Goal: Navigation & Orientation: Find specific page/section

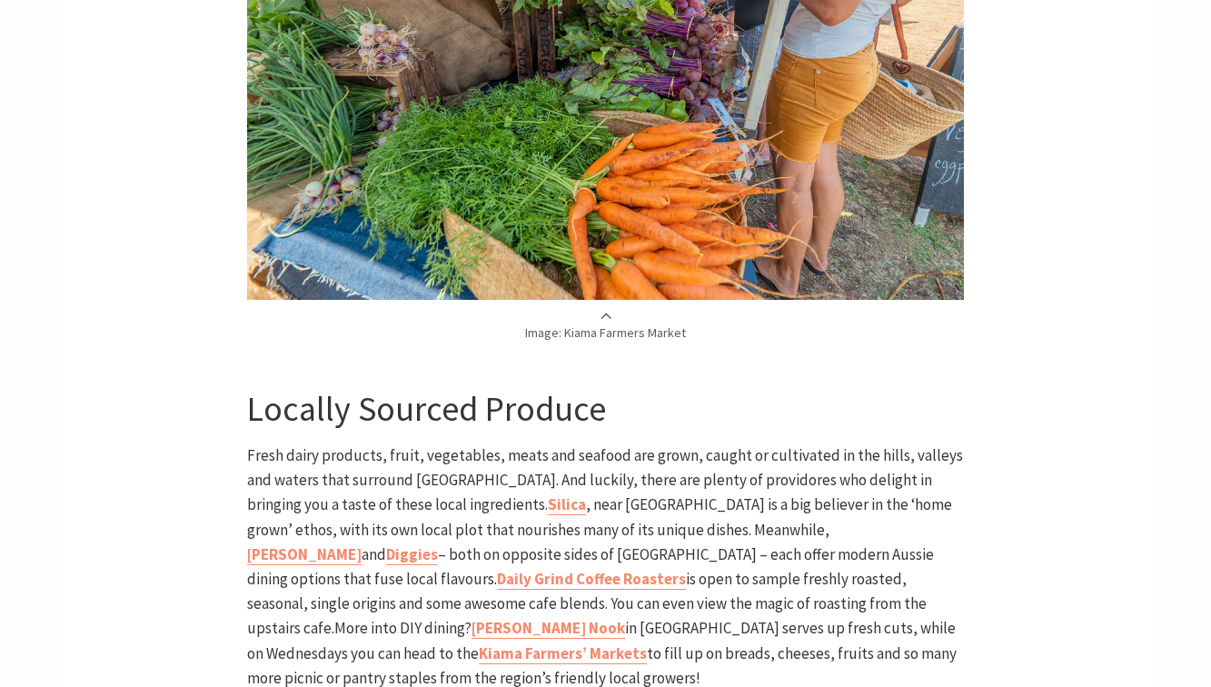
scroll to position [2139, 0]
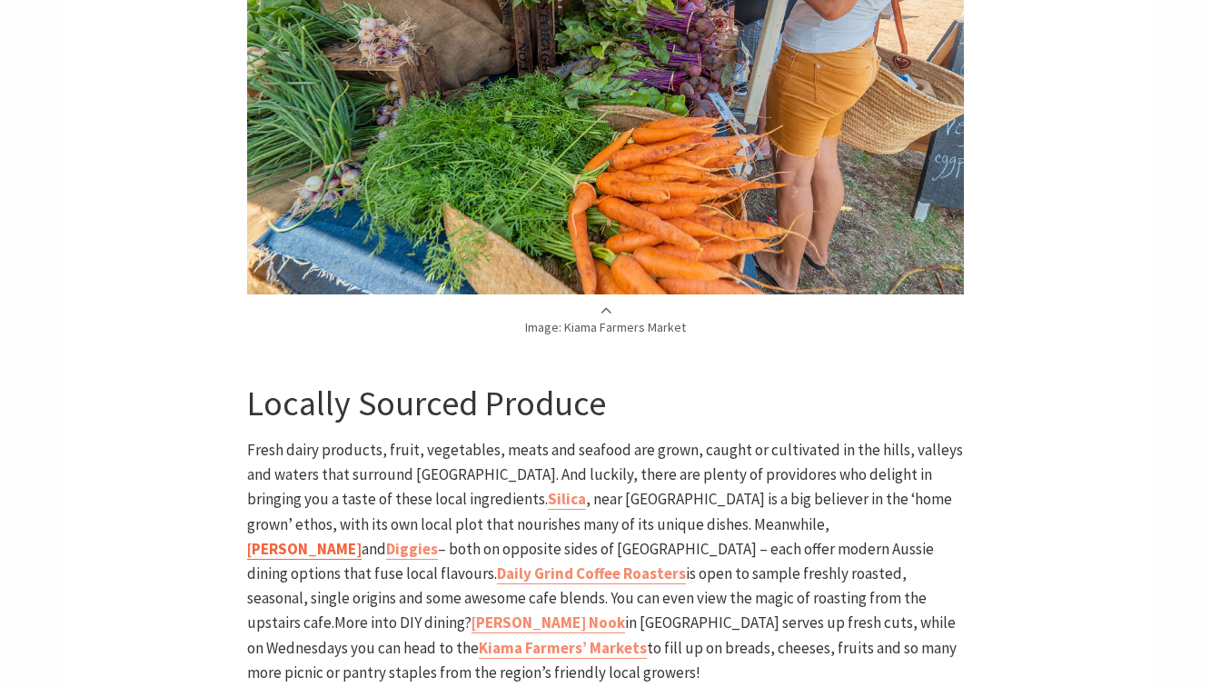
click at [362, 539] on b "[PERSON_NAME]" at bounding box center [304, 549] width 115 height 20
click at [438, 539] on b "Diggies" at bounding box center [412, 549] width 52 height 20
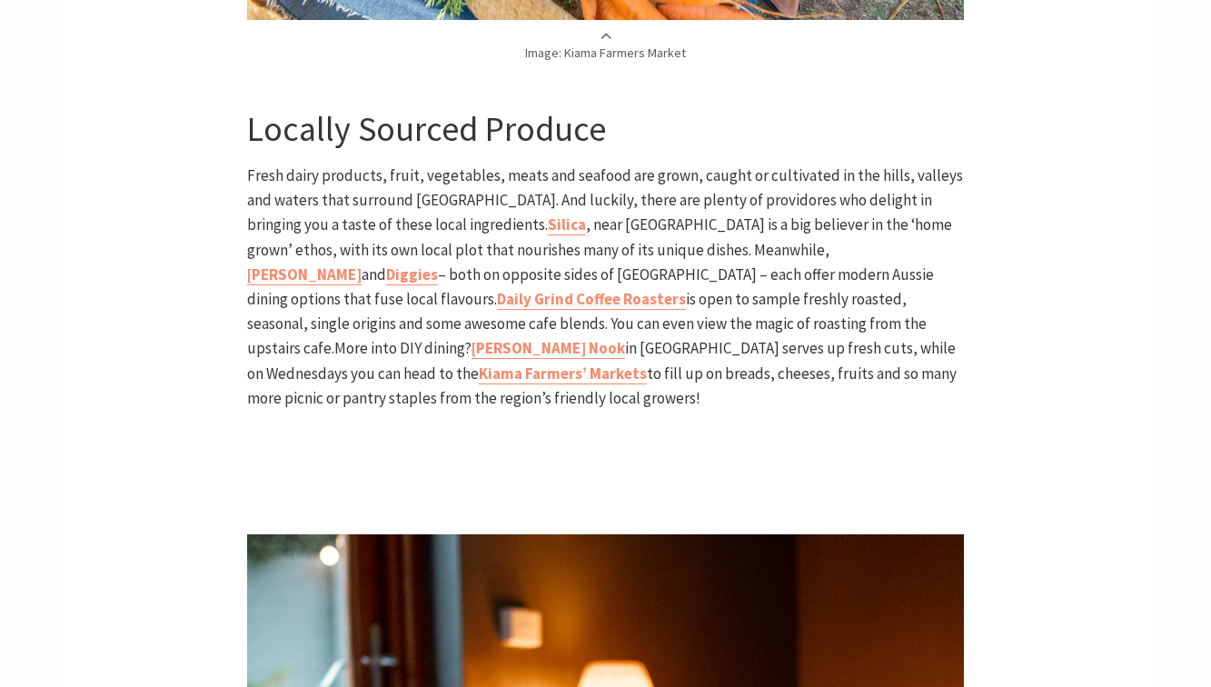
scroll to position [2415, 0]
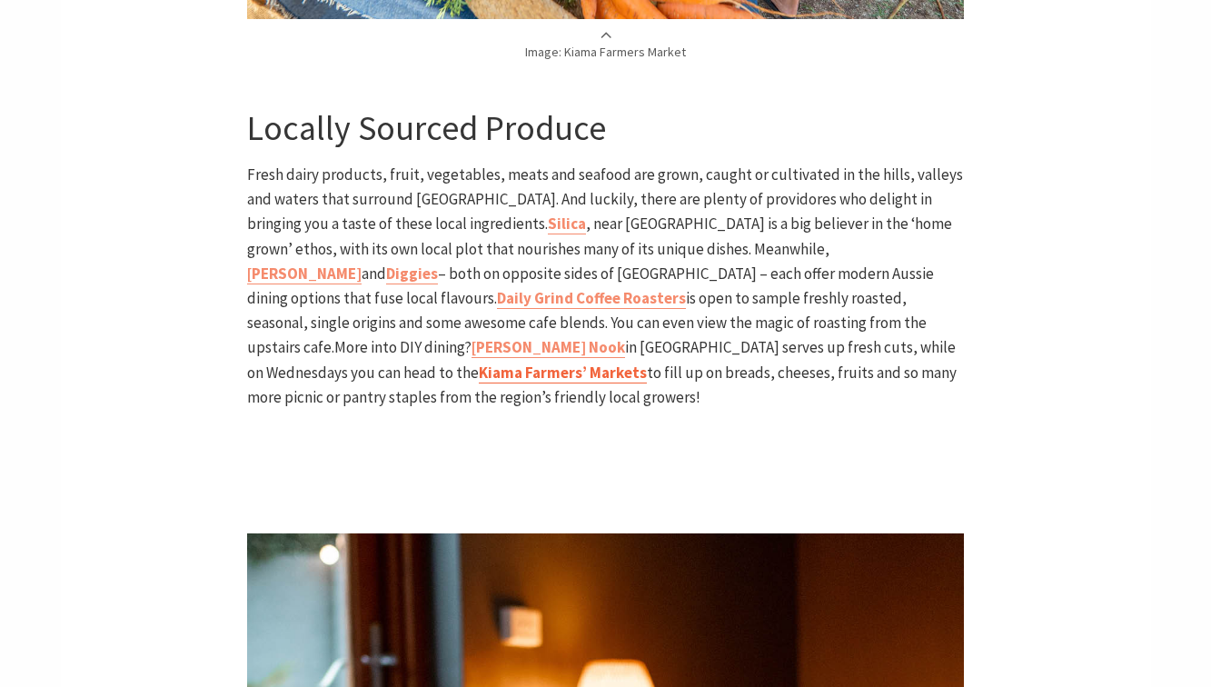
click at [647, 363] on b "Kiama Farmers’ Markets" at bounding box center [563, 373] width 168 height 20
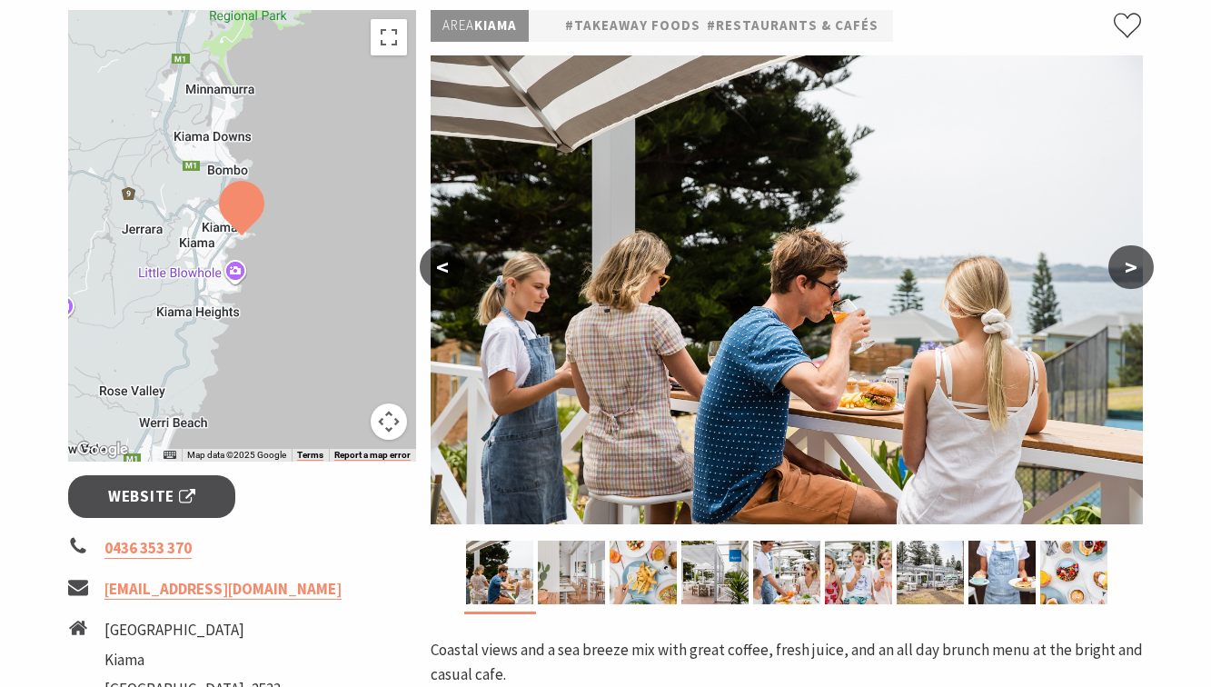
scroll to position [340, 0]
